Goal: Navigation & Orientation: Find specific page/section

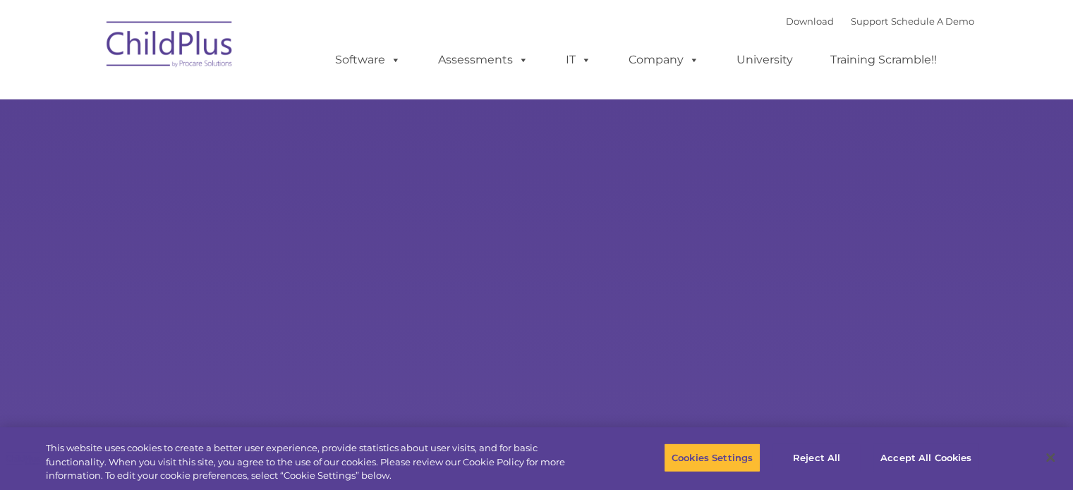
select select "MEDIUM"
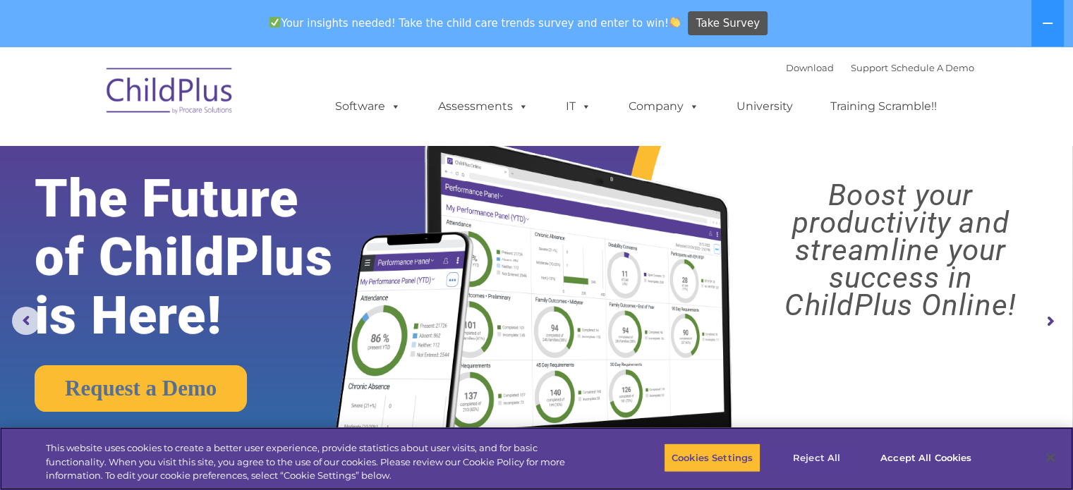
click at [820, 463] on button "Reject All" at bounding box center [816, 458] width 88 height 30
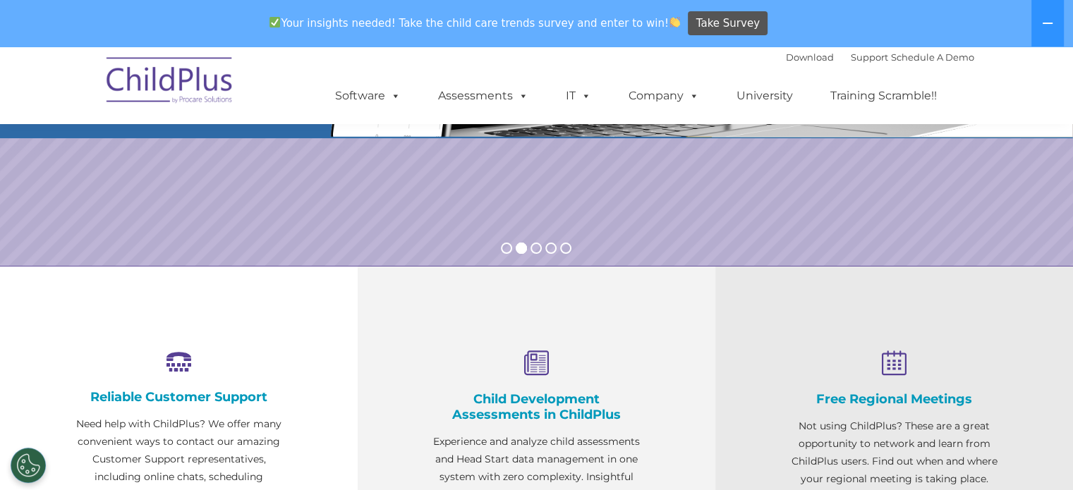
scroll to position [336, 0]
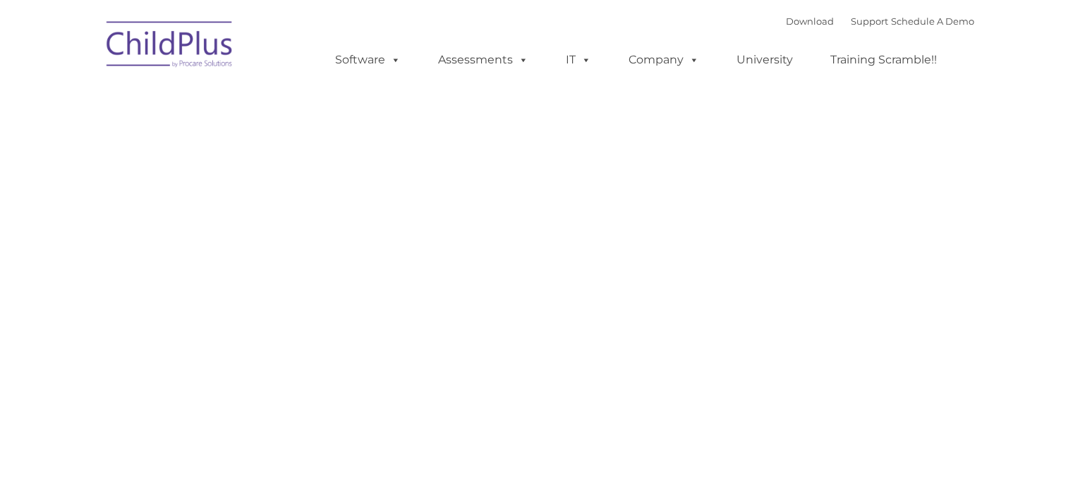
type input ""
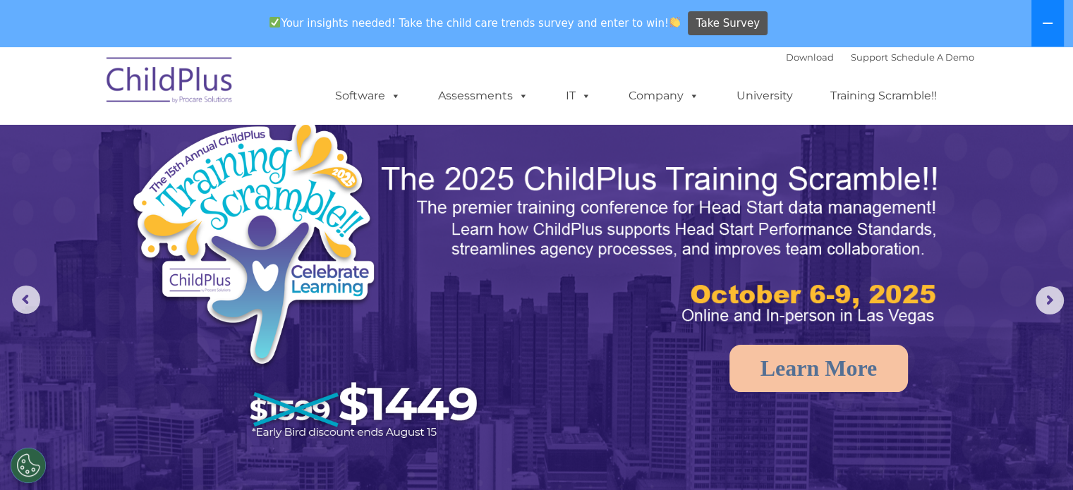
click at [1052, 24] on icon at bounding box center [1047, 23] width 11 height 11
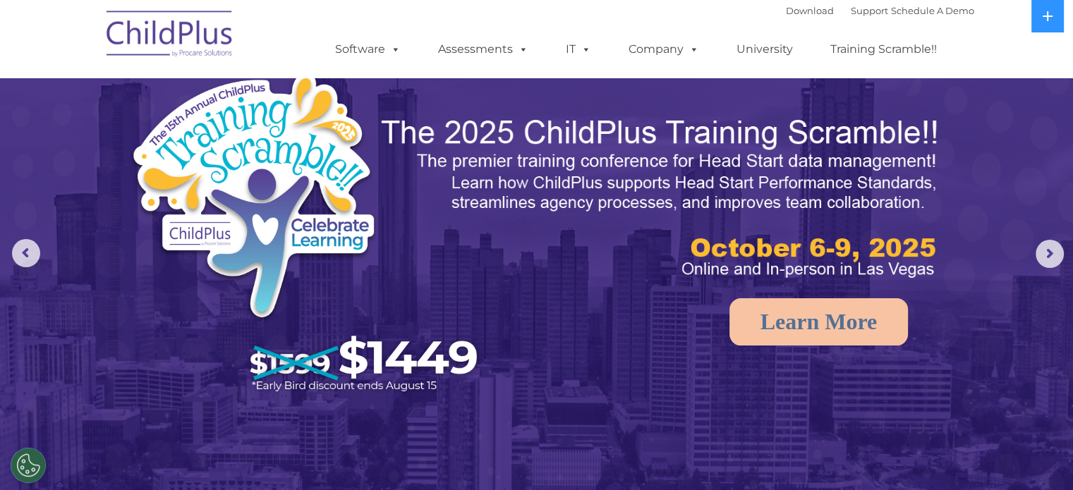
click at [798, 3] on div "Download Support | Schedule A Demo " at bounding box center [880, 10] width 188 height 21
click at [798, 11] on link "Download" at bounding box center [810, 10] width 48 height 11
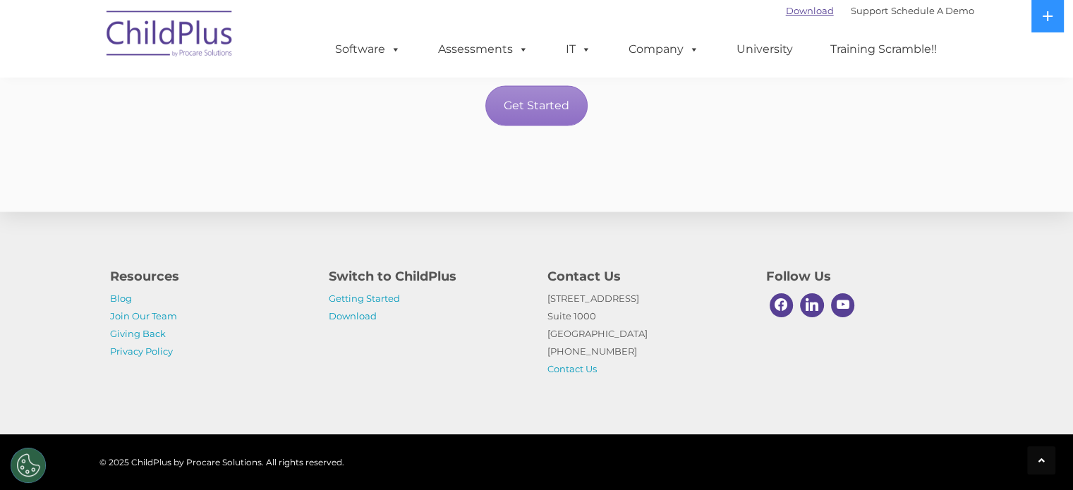
scroll to position [2582, 0]
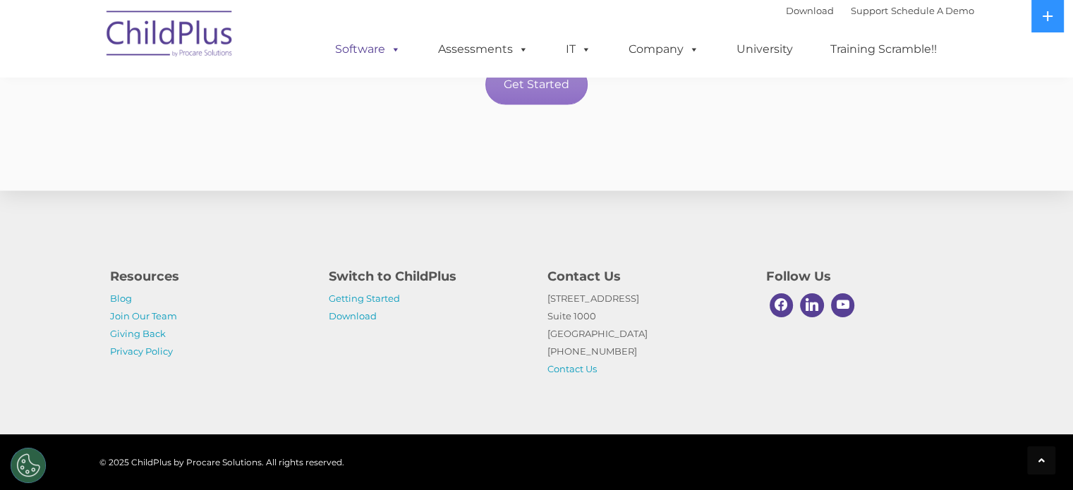
click at [372, 56] on link "Software" at bounding box center [368, 49] width 94 height 28
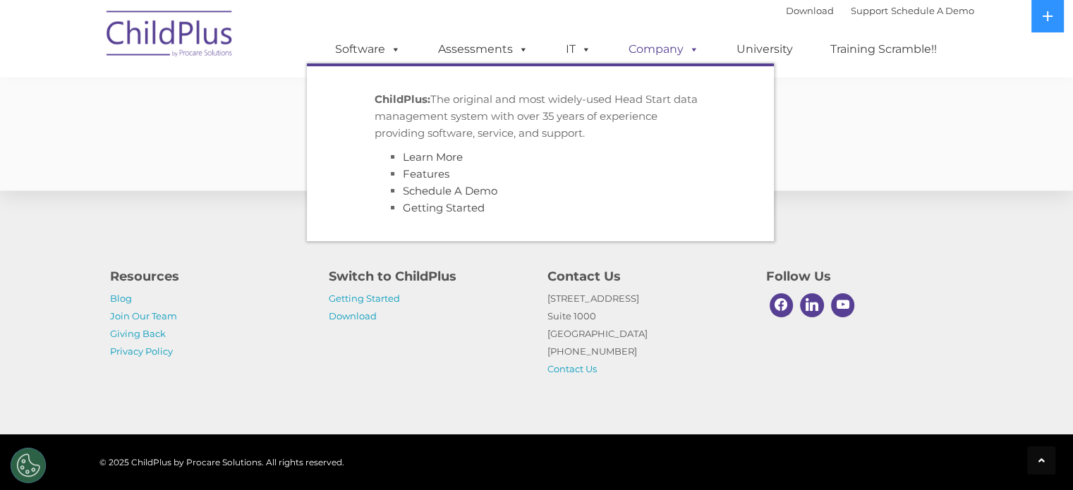
click at [690, 50] on span at bounding box center [692, 48] width 16 height 13
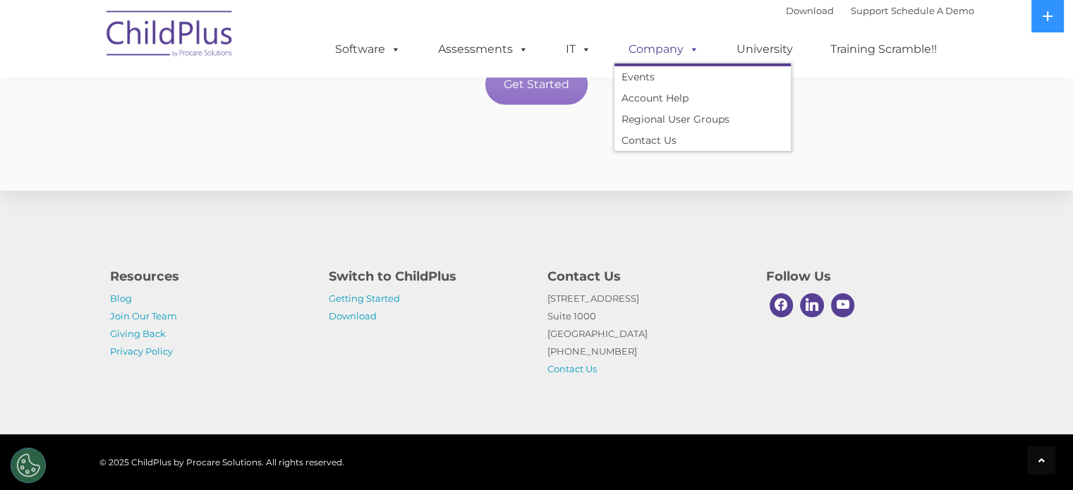
click at [684, 48] on span at bounding box center [692, 48] width 16 height 13
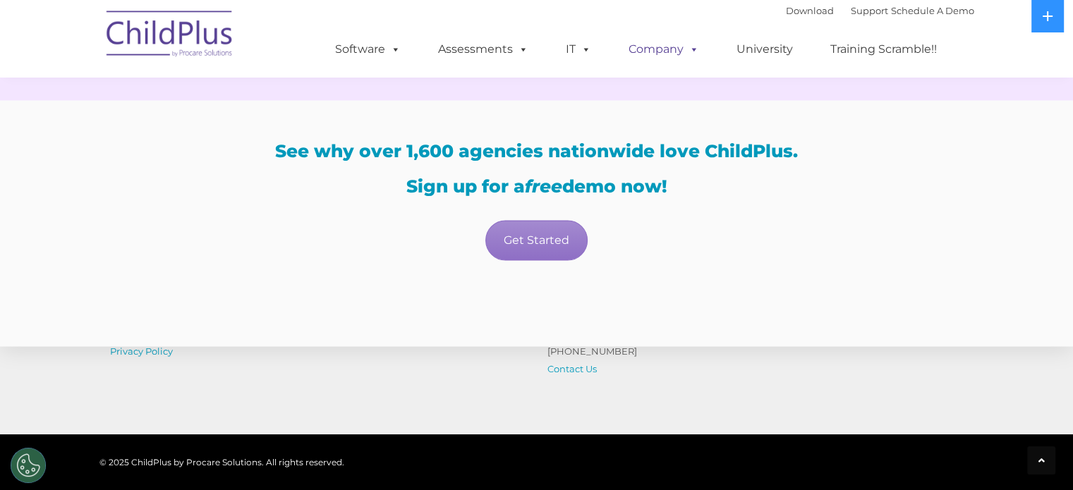
scroll to position [2398, 0]
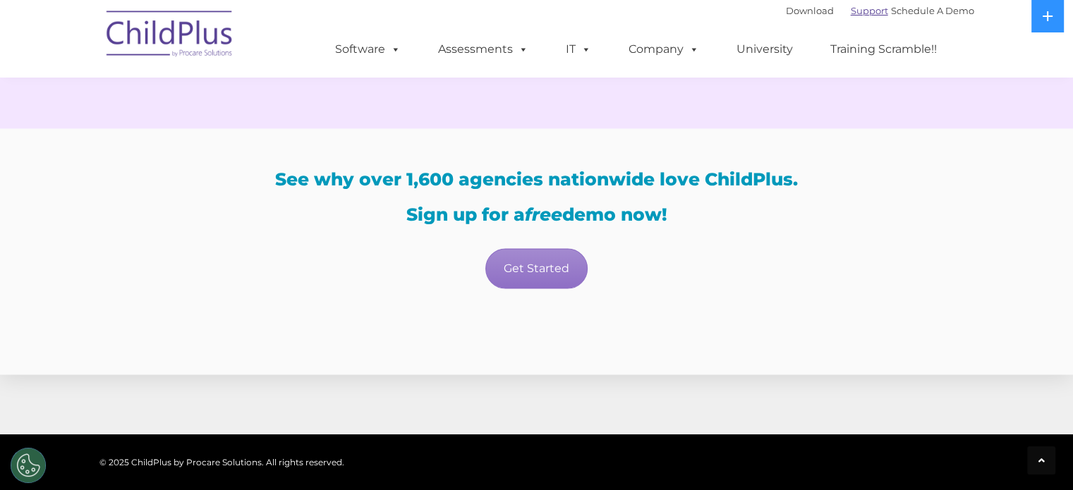
click at [851, 13] on link "Support" at bounding box center [869, 10] width 37 height 11
click at [856, 13] on link "Support" at bounding box center [869, 10] width 37 height 11
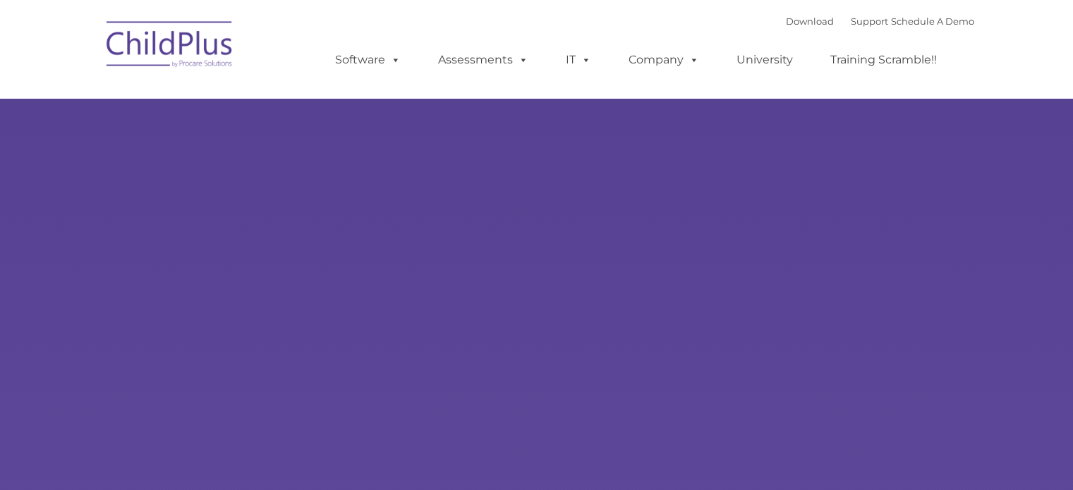
type input ""
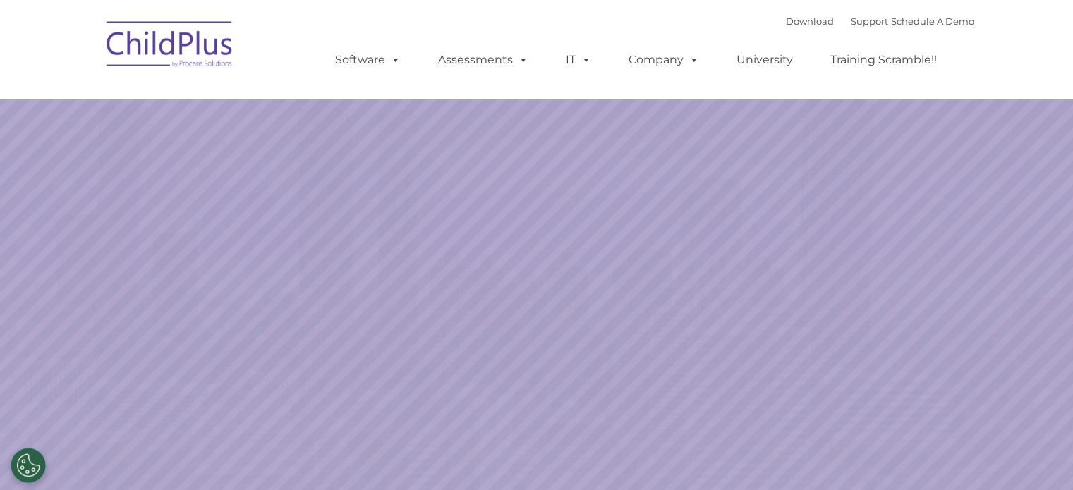
select select "MEDIUM"
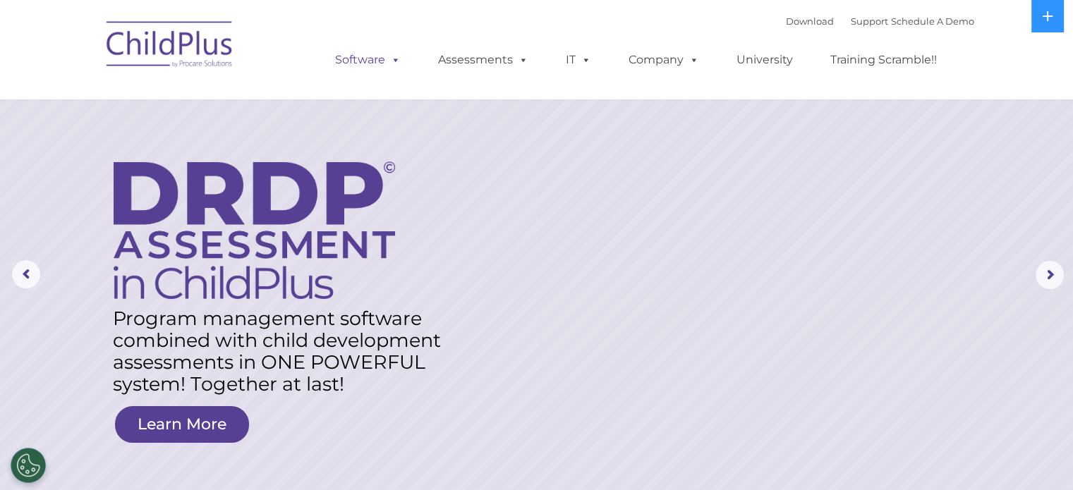
click at [363, 59] on link "Software" at bounding box center [368, 60] width 94 height 28
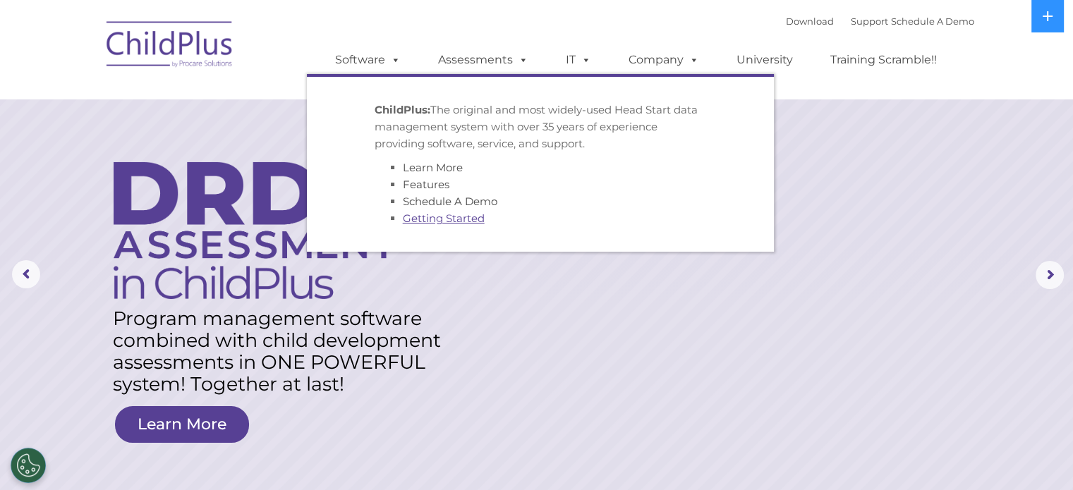
click at [455, 224] on link "Getting Started" at bounding box center [444, 218] width 82 height 13
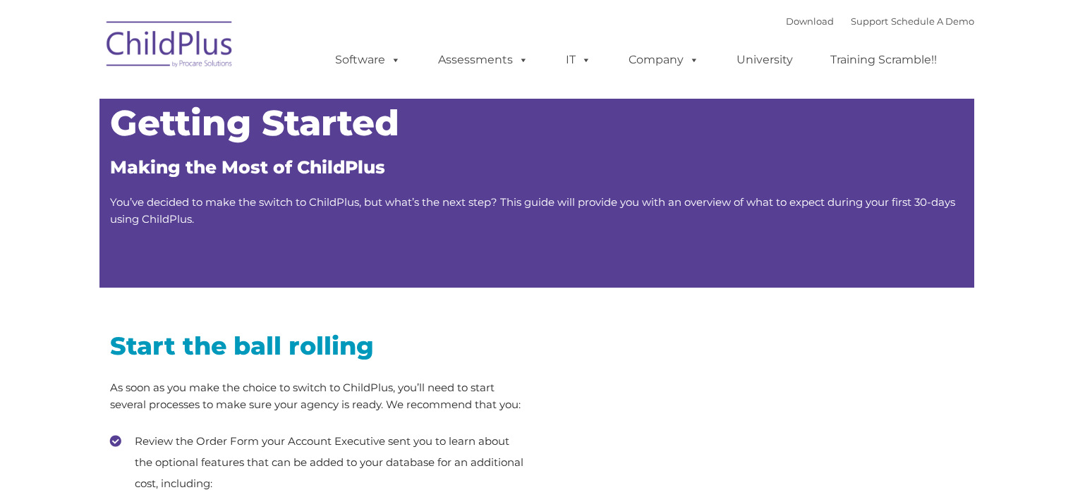
type input ""
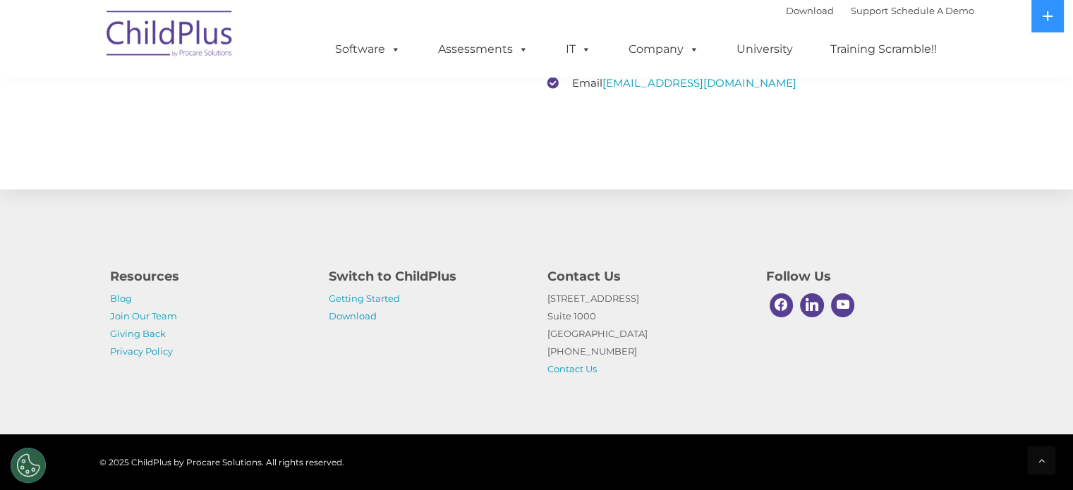
scroll to position [2229, 0]
click at [352, 316] on link "Download" at bounding box center [353, 315] width 48 height 11
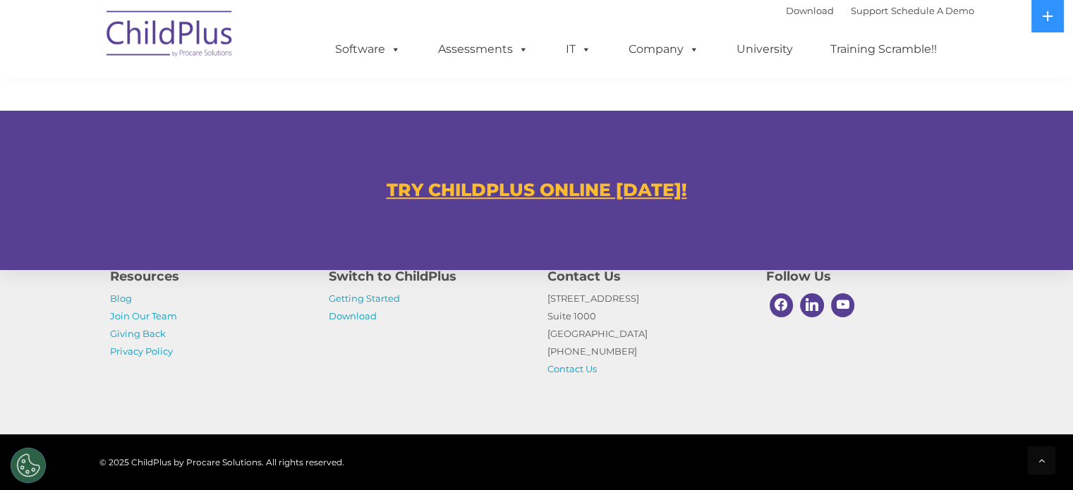
scroll to position [827, 0]
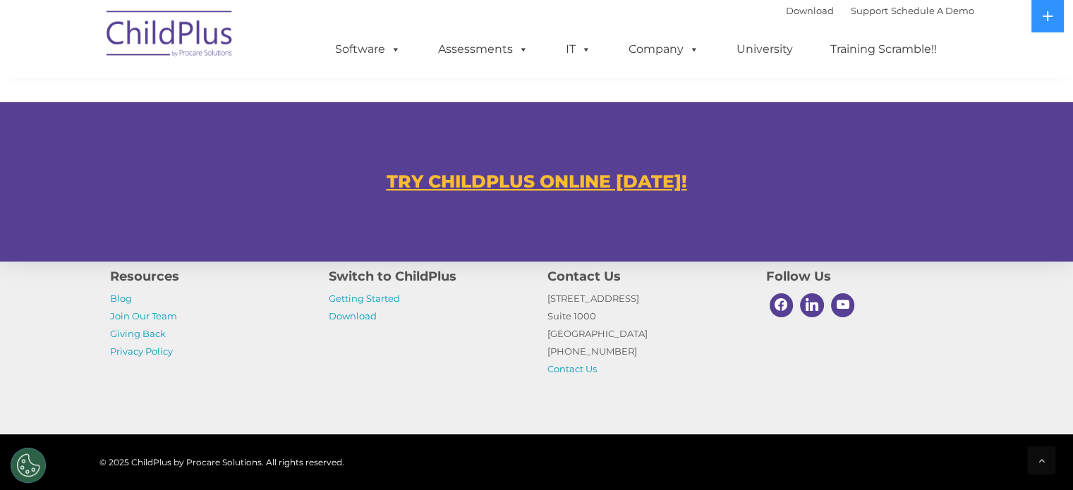
click at [559, 178] on u "TRY CHILDPLUS ONLINE TODAY!" at bounding box center [537, 181] width 300 height 21
